Goal: Task Accomplishment & Management: Manage account settings

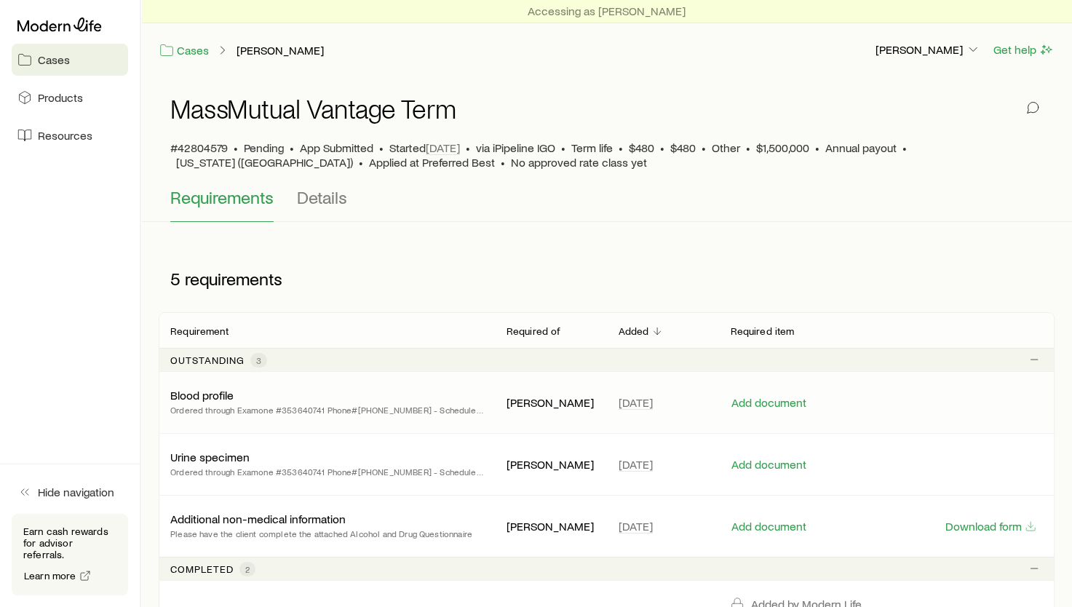
click at [379, 409] on p "Ordered through Examone #353640741 Phone#[PHONE_NUMBER] - Scheduled [DATE] 05:3…" at bounding box center [326, 409] width 313 height 15
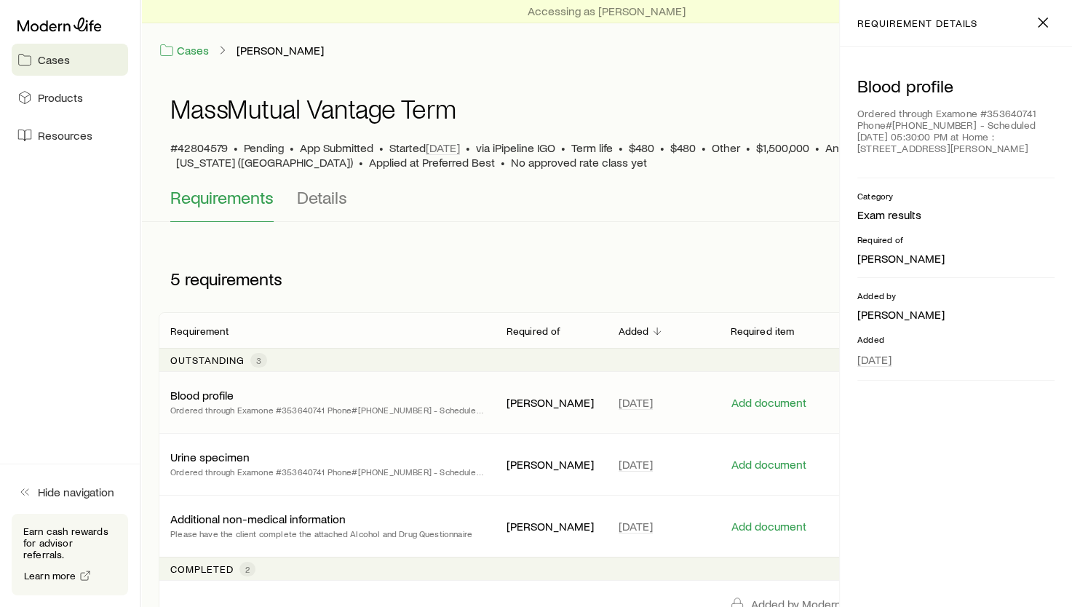
click at [533, 264] on div "5 requirements" at bounding box center [392, 279] width 466 height 44
click at [798, 528] on button "Add document" at bounding box center [768, 527] width 76 height 14
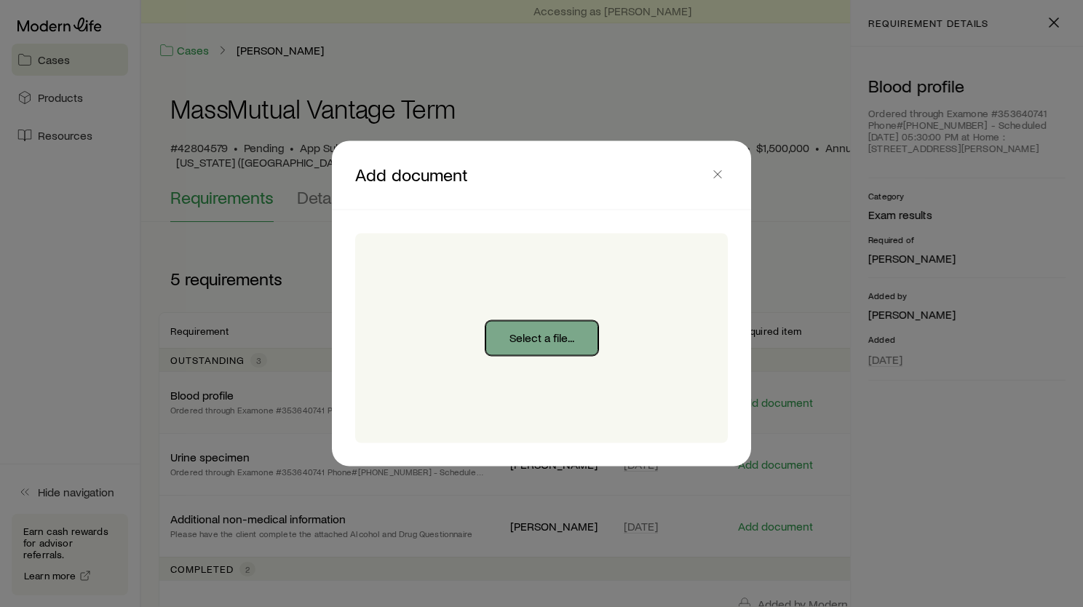
click at [537, 336] on button "Select a file..." at bounding box center [541, 338] width 113 height 35
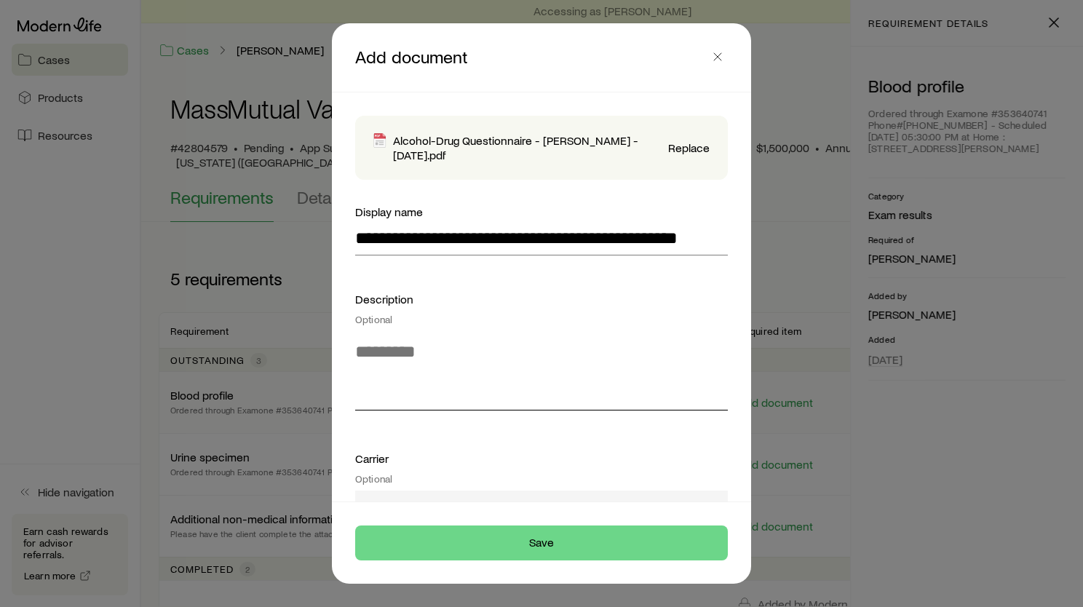
type input "**********"
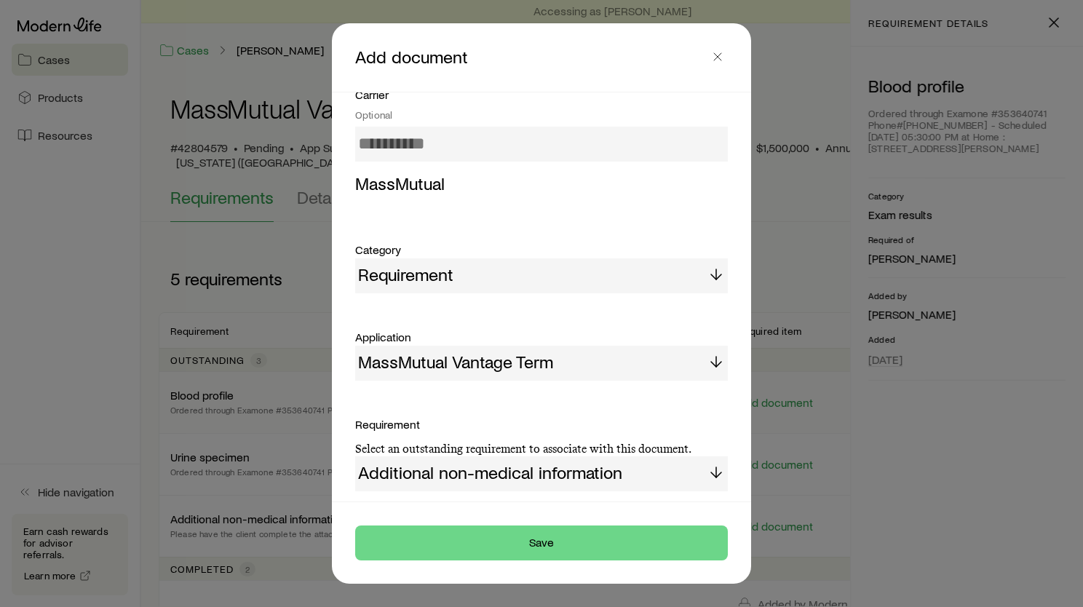
scroll to position [410, 0]
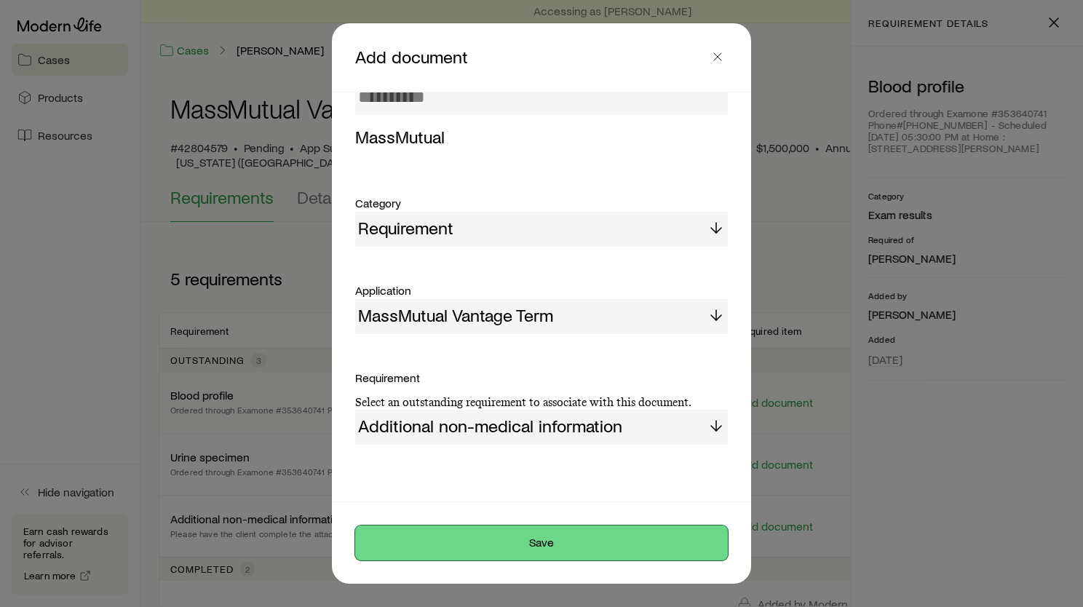
click at [543, 547] on button "Save" at bounding box center [541, 542] width 373 height 35
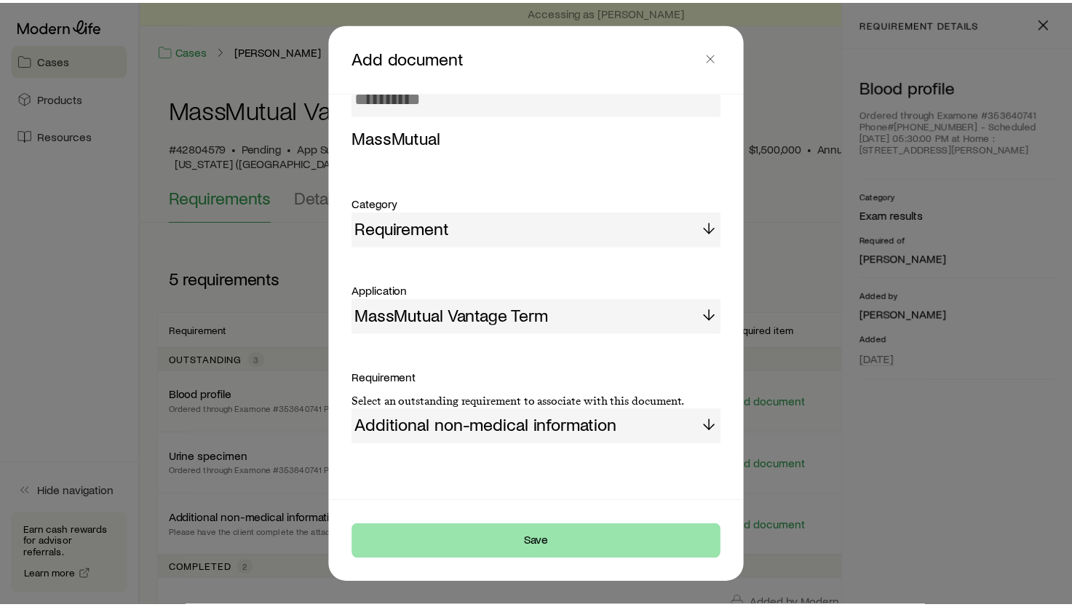
scroll to position [366, 0]
